Goal: Find specific page/section: Find specific page/section

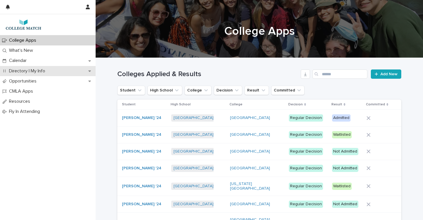
click at [19, 69] on p "Directory | My Info" at bounding box center [28, 71] width 43 height 6
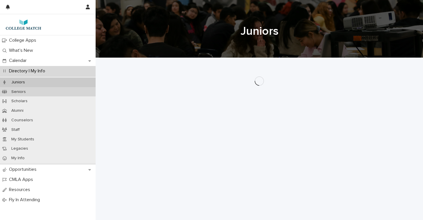
click at [29, 91] on p "Seniors" at bounding box center [19, 92] width 24 height 5
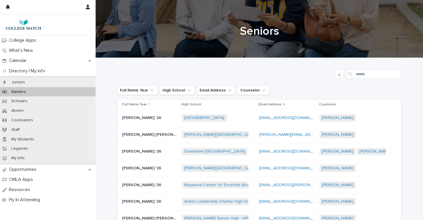
click at [144, 117] on p "[PERSON_NAME] '26" at bounding box center [142, 117] width 41 height 6
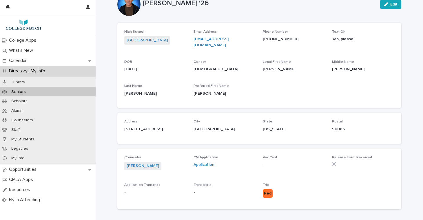
scroll to position [21, 0]
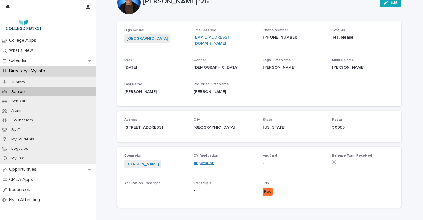
click at [203, 161] on link "Application" at bounding box center [204, 163] width 21 height 4
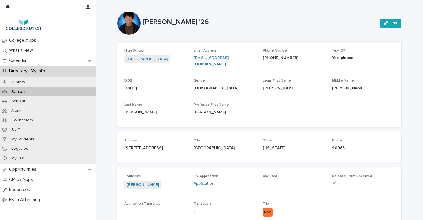
scroll to position [0, 0]
click at [199, 182] on link "Application" at bounding box center [204, 184] width 21 height 4
click at [23, 39] on p "College Apps" at bounding box center [24, 41] width 34 height 6
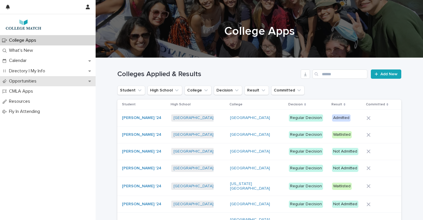
click at [26, 82] on p "Opportunities" at bounding box center [24, 82] width 34 height 6
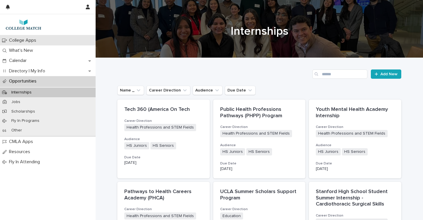
click at [30, 41] on p "College Apps" at bounding box center [24, 41] width 34 height 6
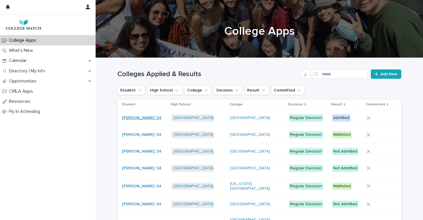
click at [138, 119] on link "[PERSON_NAME] '24" at bounding box center [141, 118] width 39 height 5
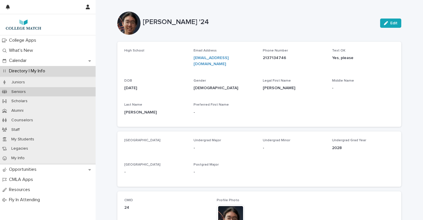
click at [20, 93] on p "Seniors" at bounding box center [19, 92] width 24 height 5
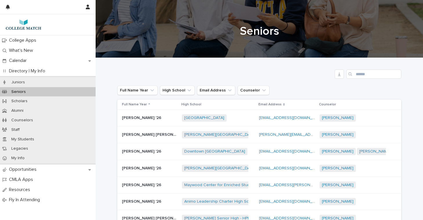
click at [141, 119] on p "[PERSON_NAME] '26" at bounding box center [142, 117] width 41 height 6
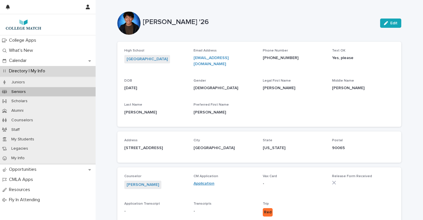
click at [202, 182] on link "Application" at bounding box center [204, 184] width 21 height 4
